Goal: Find specific page/section: Find specific page/section

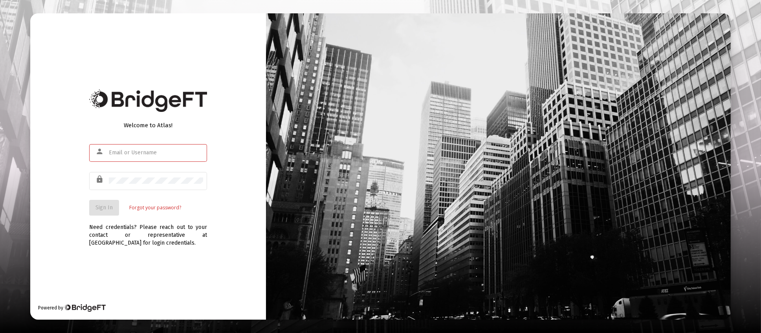
type input "[PERSON_NAME][EMAIL_ADDRESS][DOMAIN_NAME]"
click at [102, 209] on span "Sign In" at bounding box center [103, 207] width 17 height 7
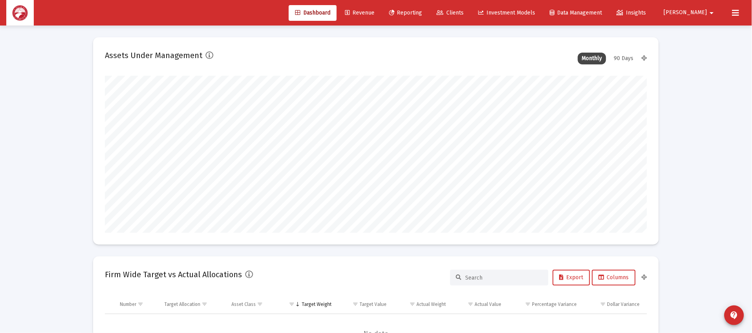
scroll to position [157, 292]
click at [470, 17] on link "Clients" at bounding box center [450, 13] width 40 height 16
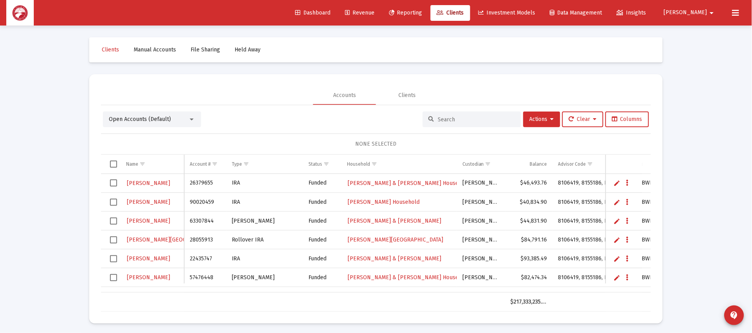
click at [448, 122] on input at bounding box center [476, 119] width 77 height 7
type input "[PERSON_NAME]"
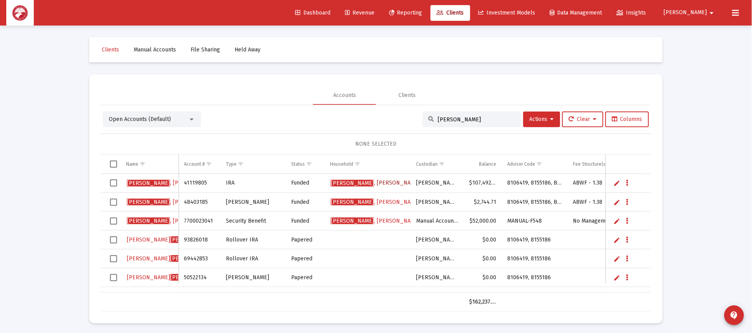
click at [386, 183] on span "[PERSON_NAME] Household" at bounding box center [390, 182] width 118 height 7
